Goal: Find specific page/section: Find specific page/section

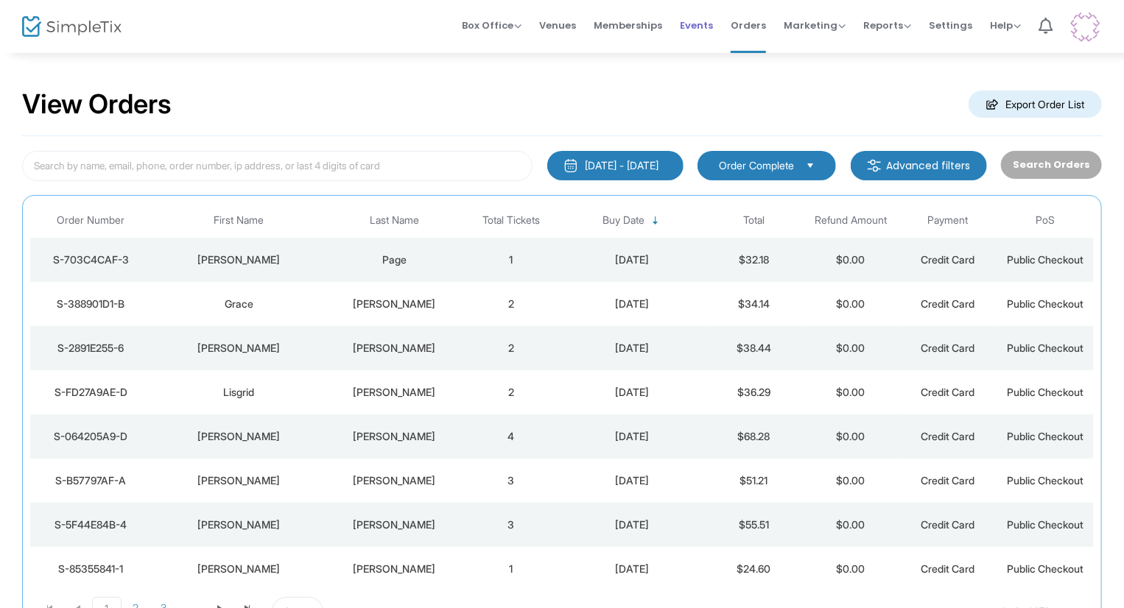
click at [700, 29] on span "Events" at bounding box center [696, 26] width 33 height 38
click at [557, 342] on td "2" at bounding box center [510, 348] width 97 height 44
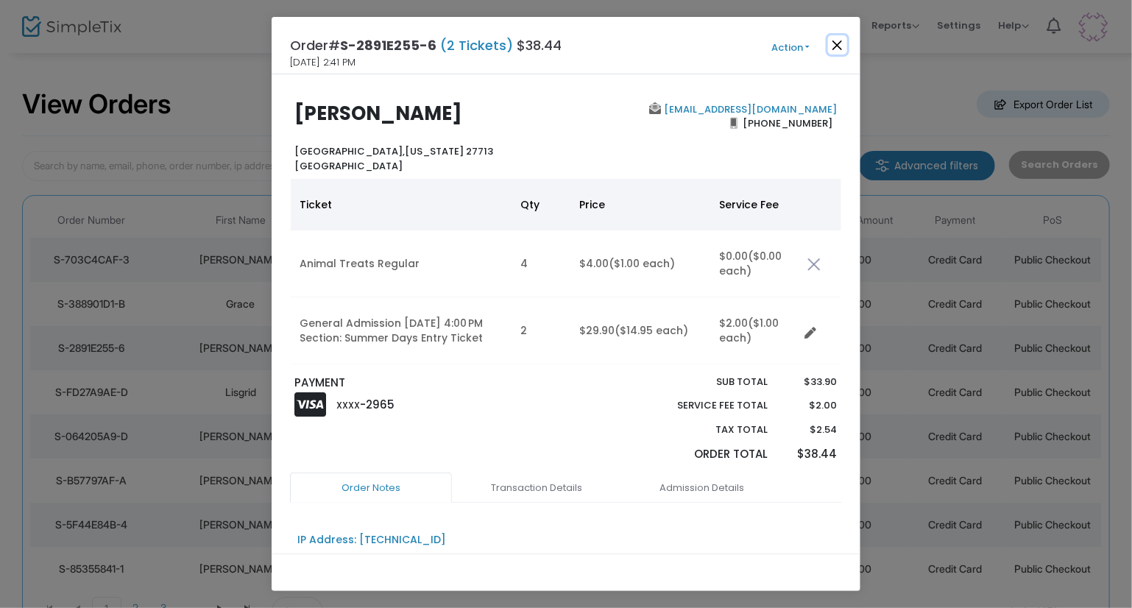
click at [834, 45] on button "Close" at bounding box center [837, 44] width 19 height 19
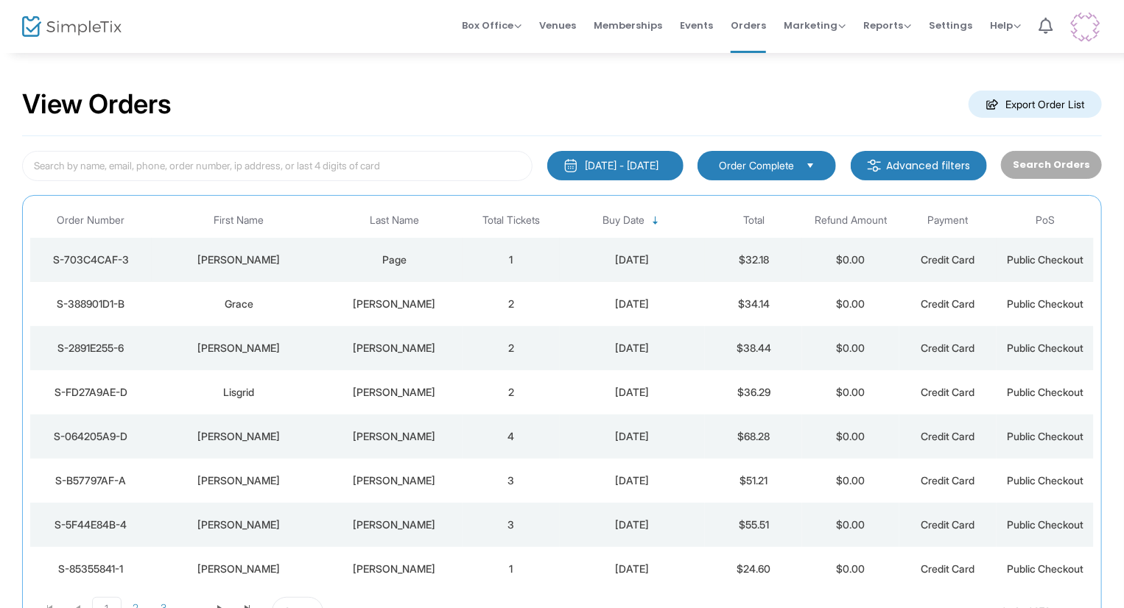
click at [370, 256] on div "Page" at bounding box center [394, 260] width 129 height 15
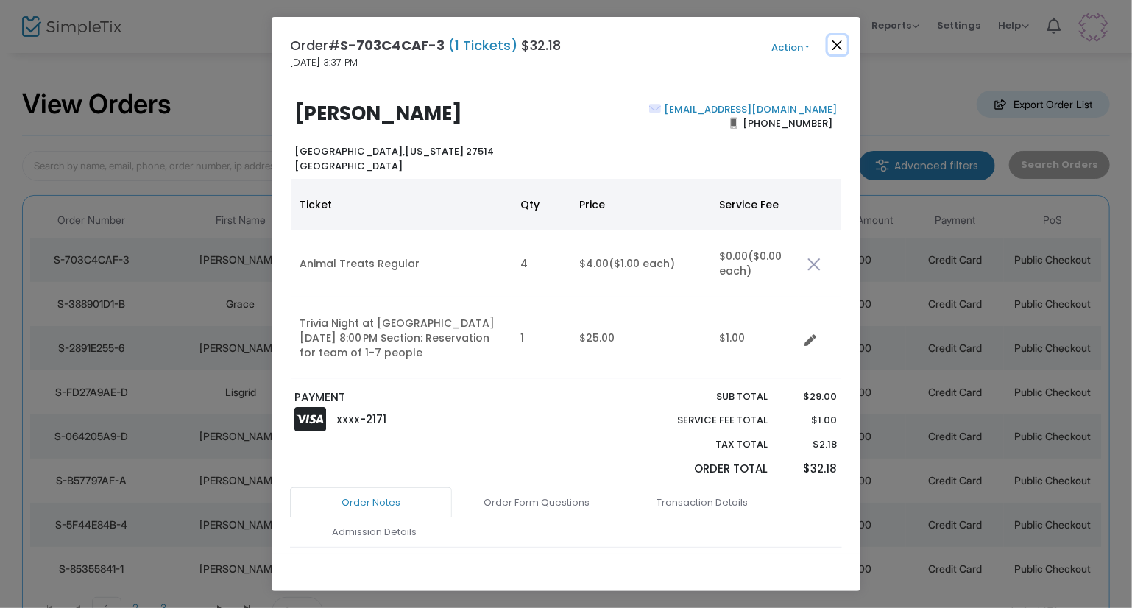
click at [837, 49] on button "Close" at bounding box center [837, 44] width 19 height 19
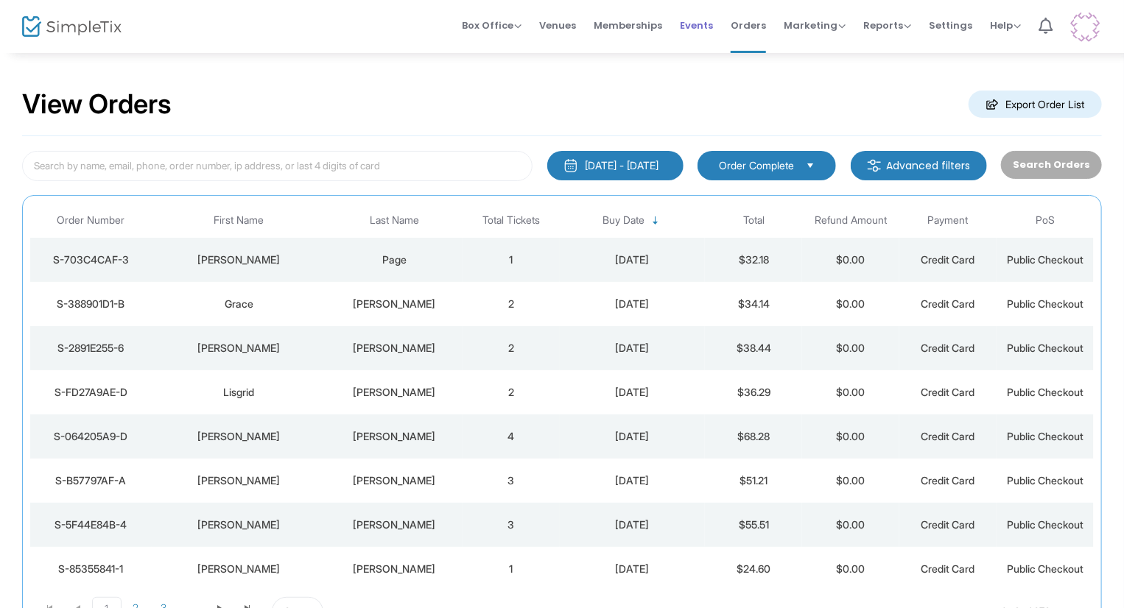
click at [688, 23] on span "Events" at bounding box center [696, 26] width 33 height 38
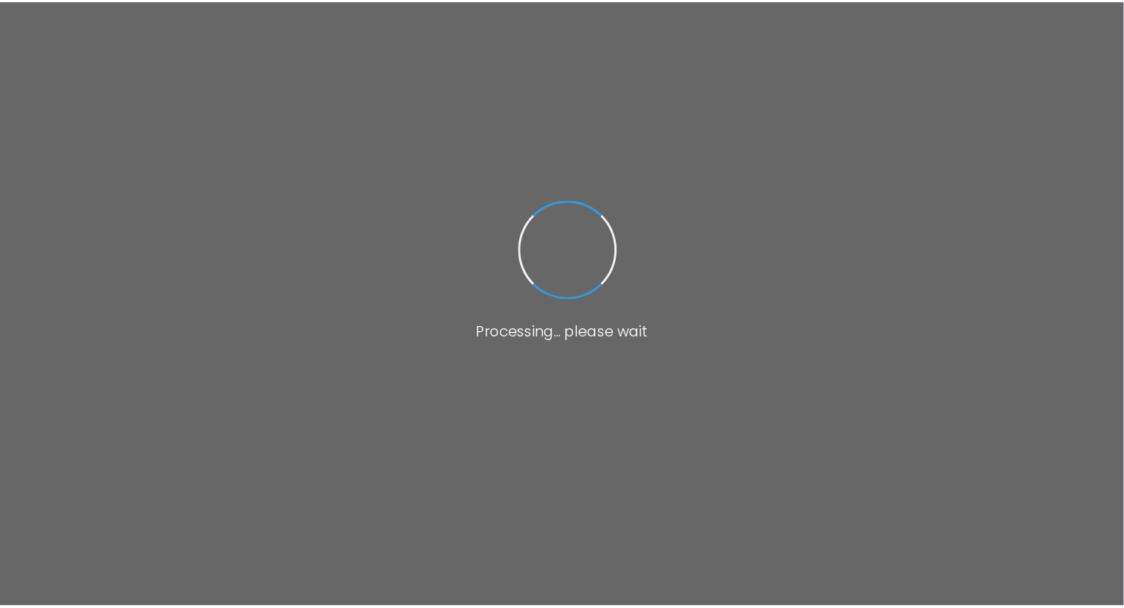
scroll to position [13, 0]
